Goal: Task Accomplishment & Management: Use online tool/utility

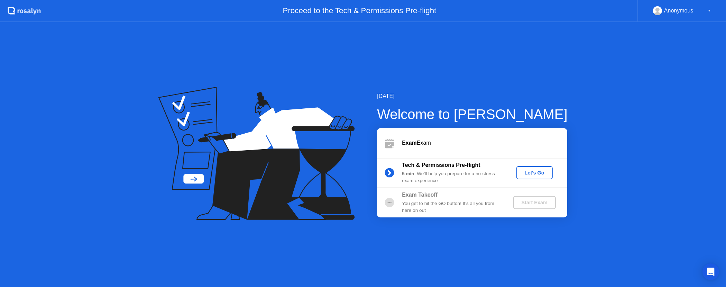
click at [531, 170] on div "Let's Go" at bounding box center [534, 173] width 31 height 6
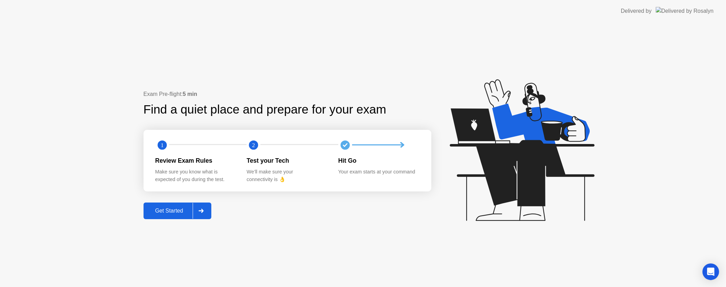
click at [168, 210] on div "Get Started" at bounding box center [169, 210] width 47 height 6
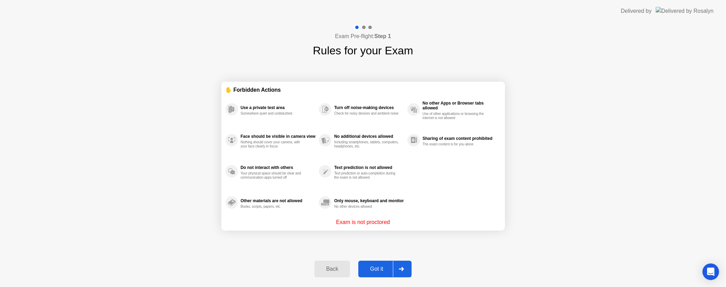
click at [385, 267] on div "Got it" at bounding box center [376, 269] width 32 height 6
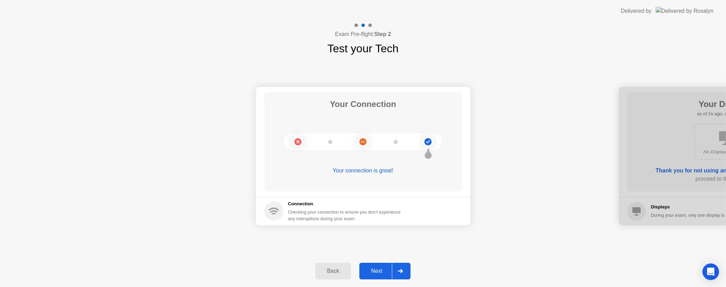
click at [384, 269] on div "Next" at bounding box center [376, 271] width 31 height 6
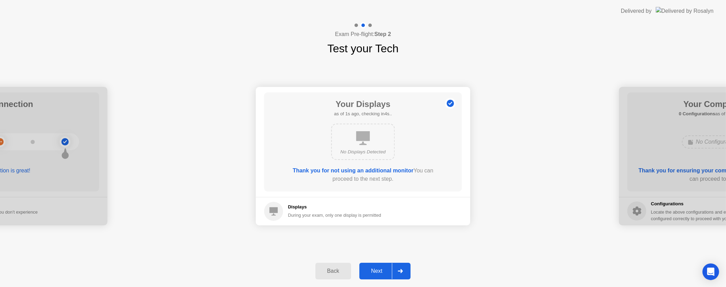
click at [386, 268] on div "Next" at bounding box center [376, 271] width 31 height 6
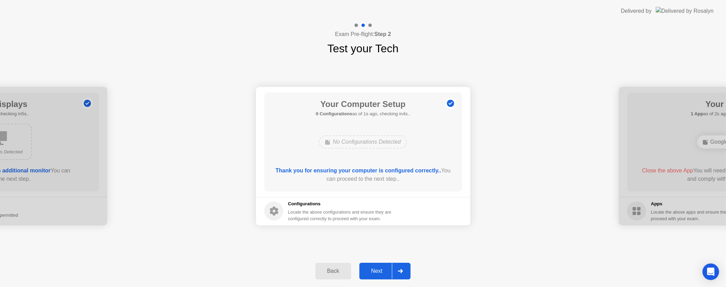
click at [386, 268] on div "Next" at bounding box center [376, 271] width 31 height 6
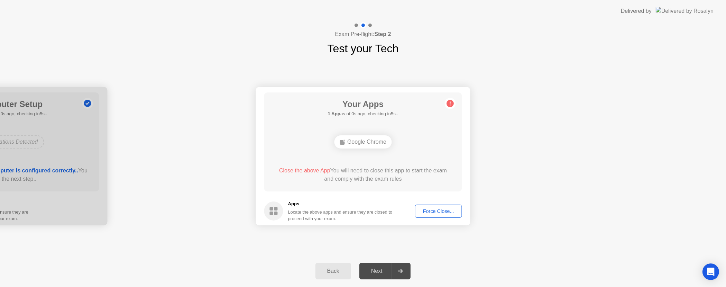
click at [425, 208] on div "Force Close..." at bounding box center [438, 211] width 42 height 6
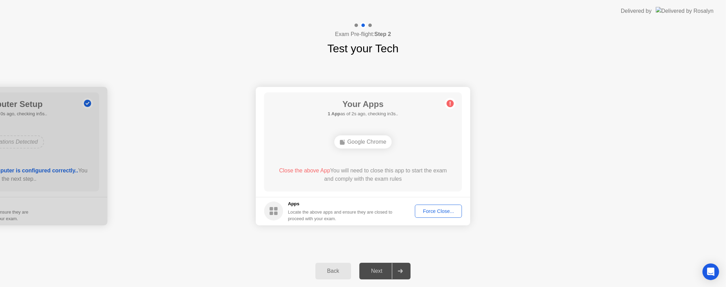
click at [442, 210] on div "Force Close..." at bounding box center [438, 211] width 42 height 6
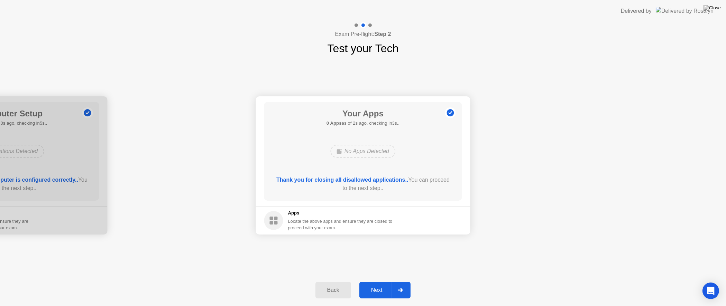
click at [385, 286] on div "Next" at bounding box center [376, 290] width 31 height 6
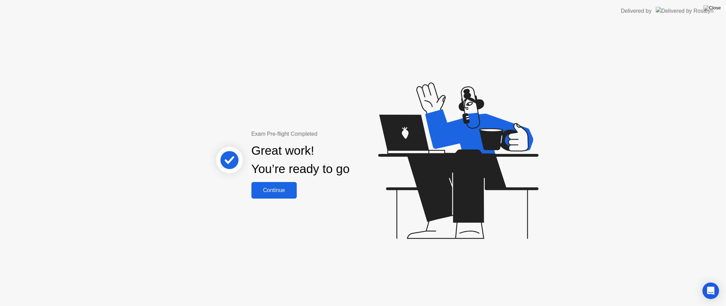
click at [284, 189] on div "Continue" at bounding box center [273, 190] width 41 height 6
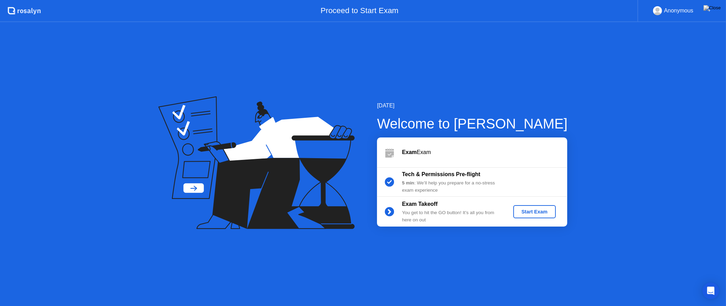
click at [545, 214] on div "Start Exam" at bounding box center [534, 212] width 37 height 6
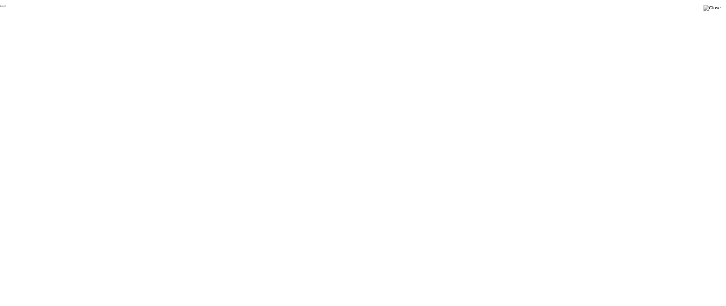
click div "End Proctoring Session"
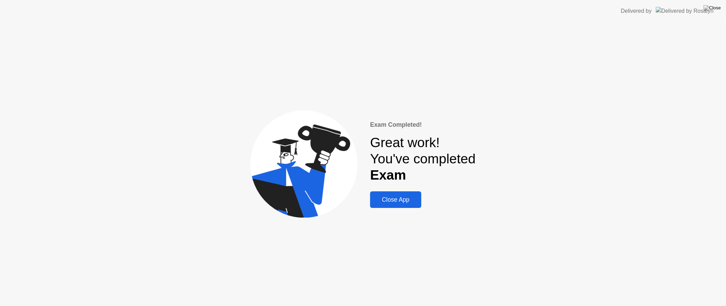
click at [408, 199] on div "Close App" at bounding box center [395, 199] width 47 height 7
